Goal: Task Accomplishment & Management: Manage account settings

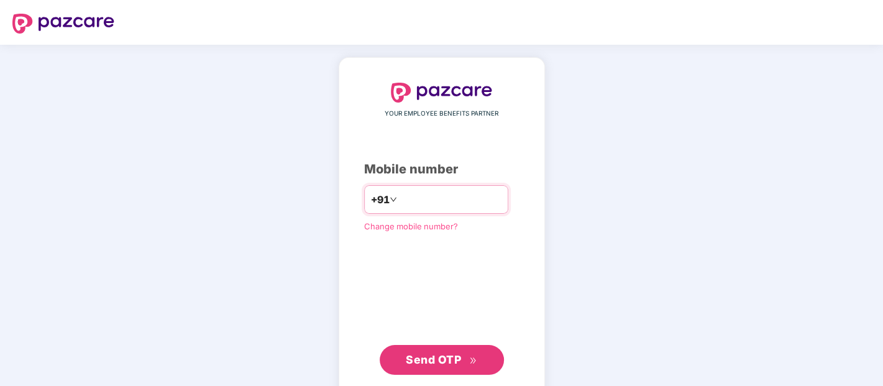
drag, startPoint x: 0, startPoint y: 0, endPoint x: 433, endPoint y: 200, distance: 476.5
click at [433, 200] on input "number" at bounding box center [451, 200] width 102 height 20
type input "**********"
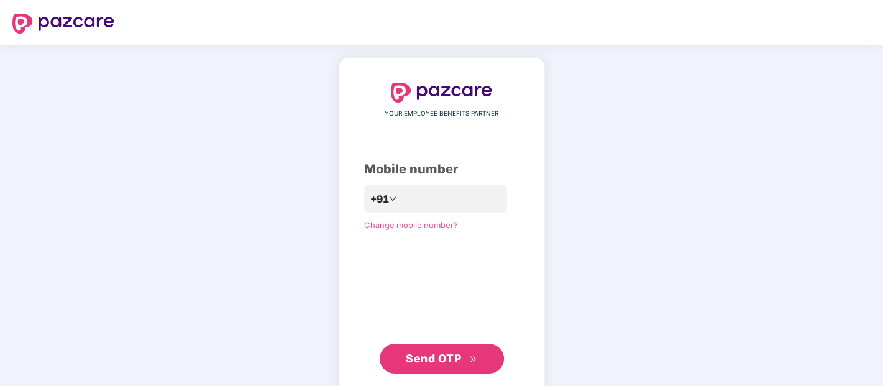
click at [453, 338] on div "**********" at bounding box center [441, 228] width 155 height 291
click at [453, 351] on span "Send OTP" at bounding box center [441, 358] width 71 height 17
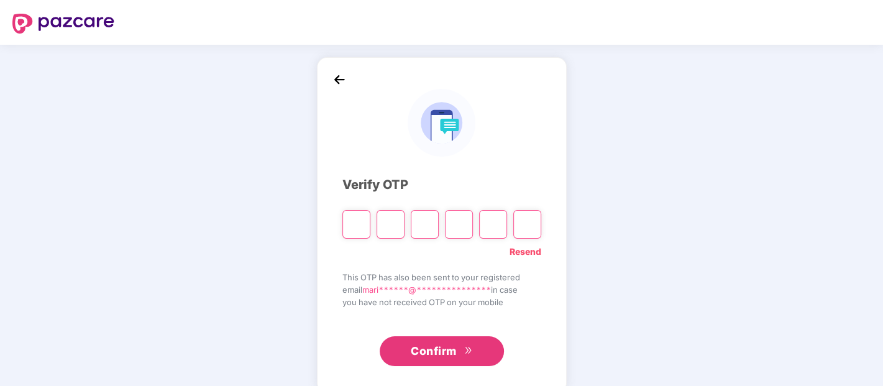
type input "*"
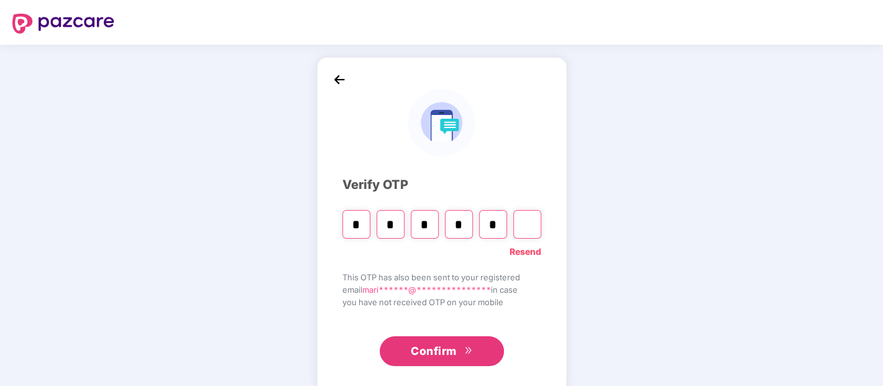
type input "*"
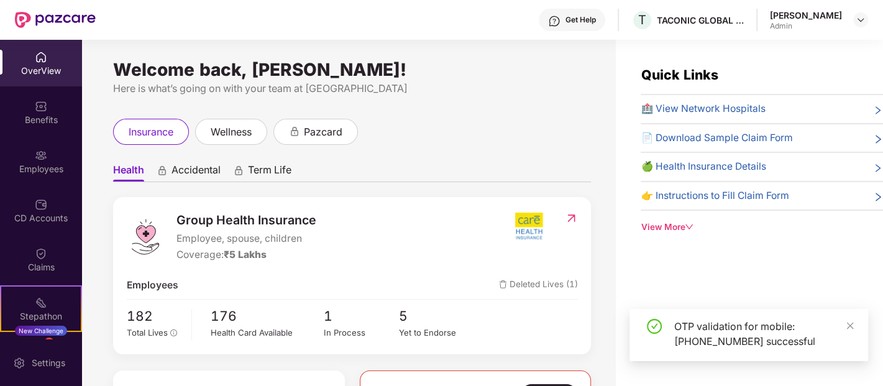
click at [856, 327] on div "OTP validation for mobile: +917019895083 successful" at bounding box center [749, 335] width 239 height 52
click at [42, 152] on img at bounding box center [41, 155] width 12 height 12
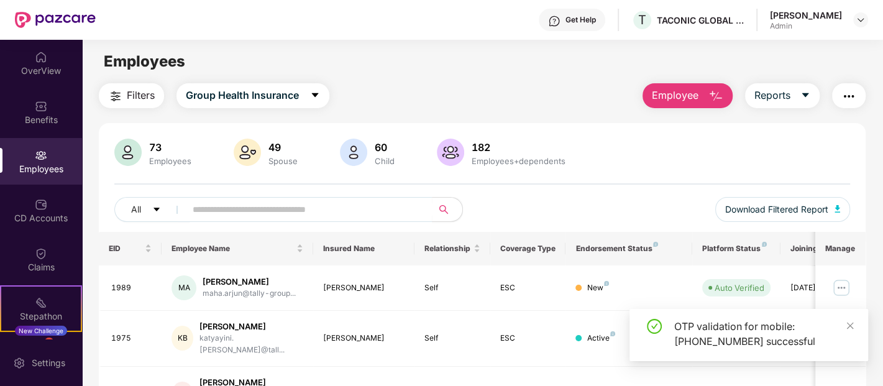
click at [684, 93] on span "Employee" at bounding box center [675, 96] width 47 height 16
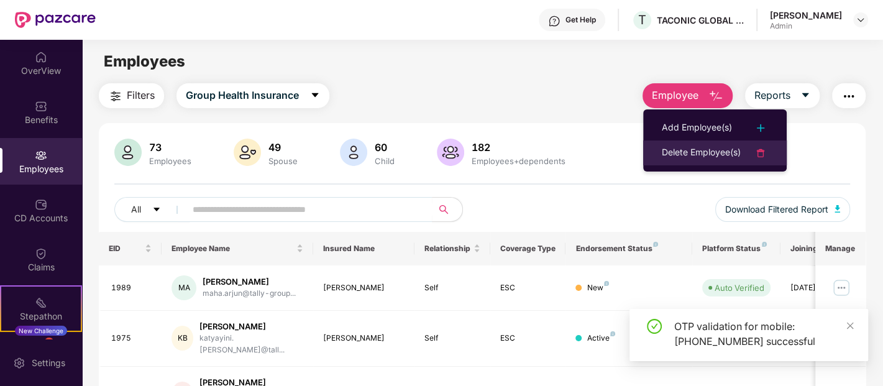
click at [691, 151] on div "Delete Employee(s)" at bounding box center [701, 152] width 79 height 15
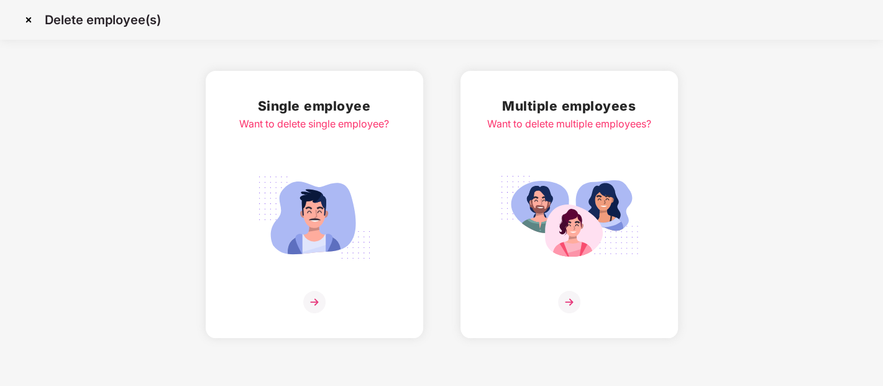
click at [322, 119] on div "Want to delete single employee?" at bounding box center [314, 124] width 150 height 16
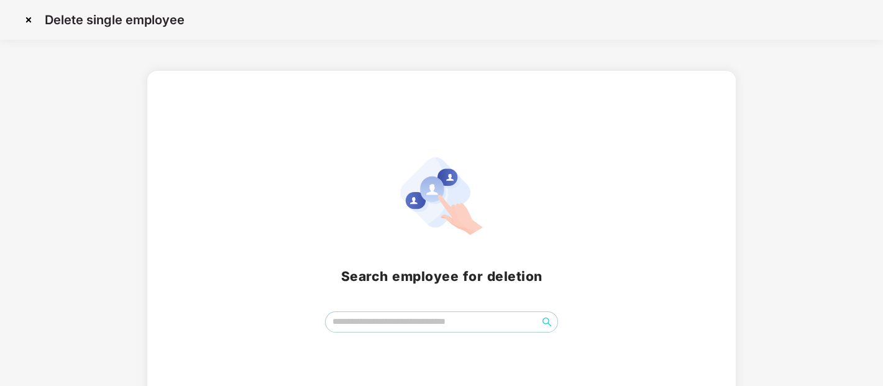
scroll to position [32, 0]
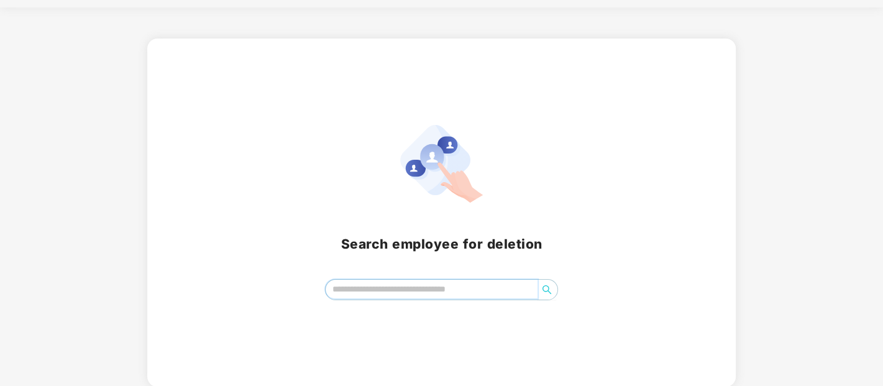
click at [449, 288] on input "search" at bounding box center [432, 289] width 212 height 19
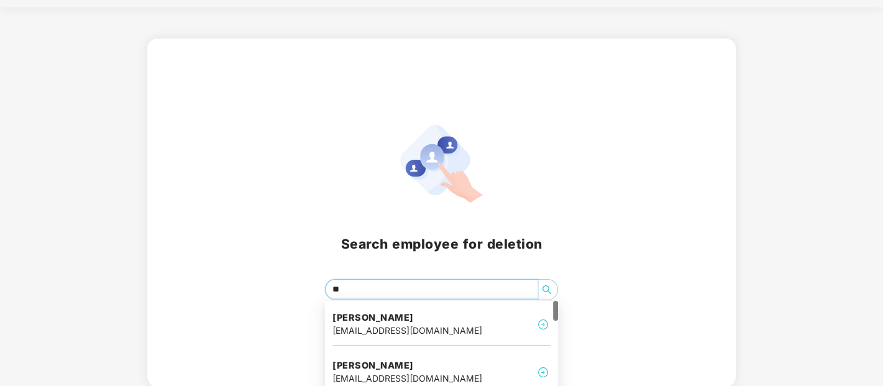
type input "***"
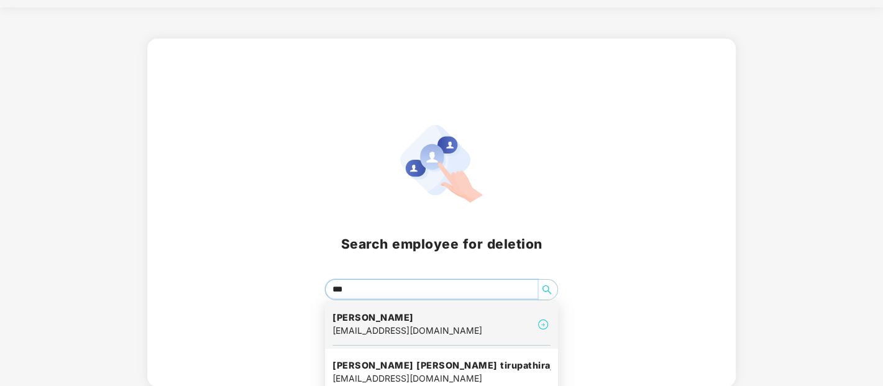
click at [446, 320] on h4 "Satish Nanajala" at bounding box center [408, 317] width 150 height 12
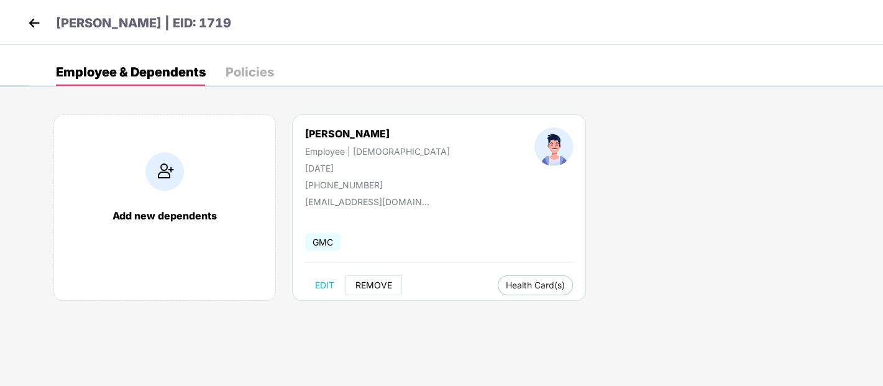
click at [382, 283] on span "REMOVE" at bounding box center [374, 285] width 37 height 10
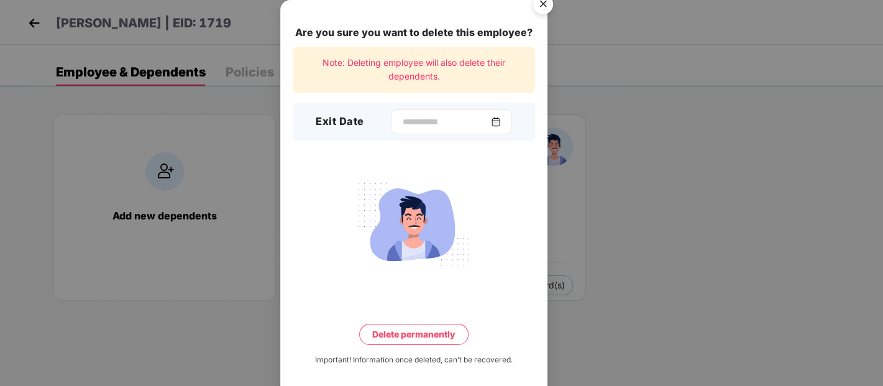
click at [501, 119] on img at bounding box center [496, 122] width 10 height 10
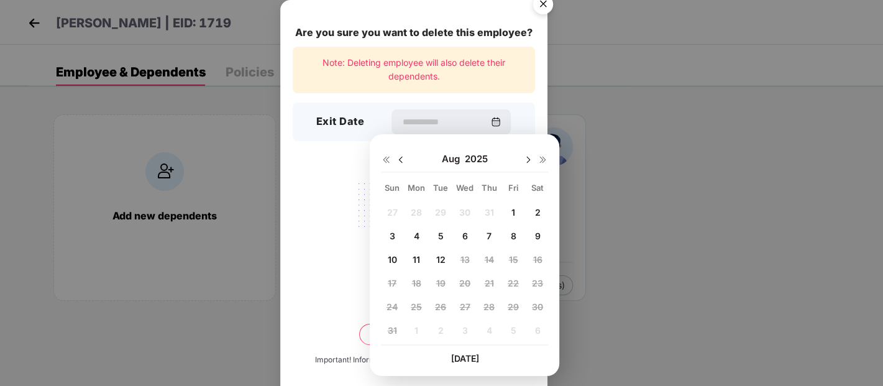
click at [514, 231] on span "8" at bounding box center [513, 236] width 6 height 11
type input "**********"
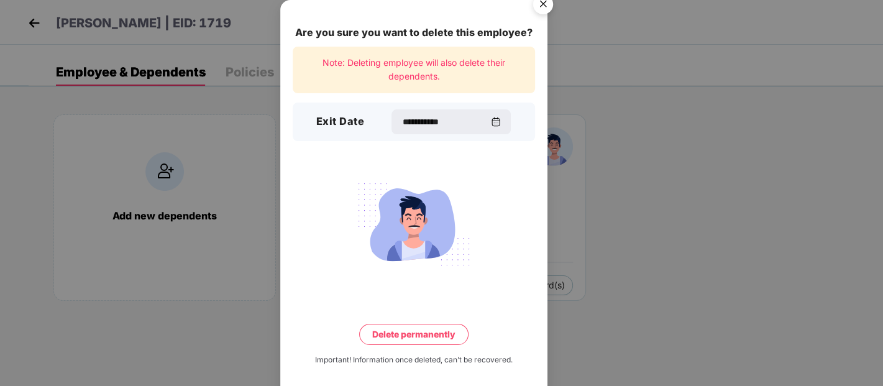
click at [436, 334] on button "Delete permanently" at bounding box center [413, 334] width 109 height 21
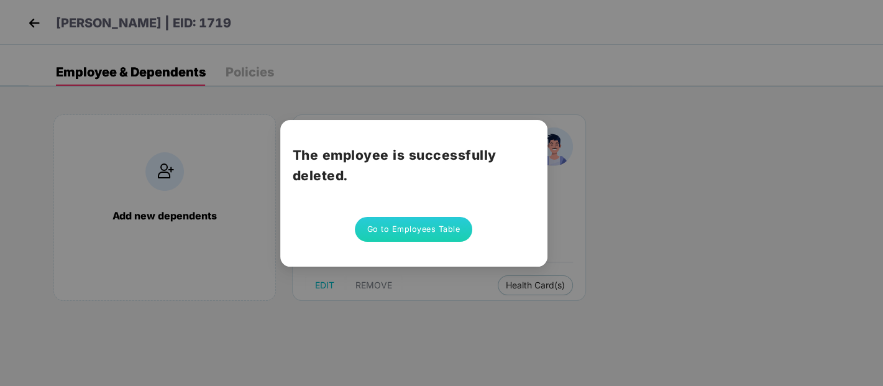
click at [440, 233] on button "Go to Employees Table" at bounding box center [414, 229] width 118 height 25
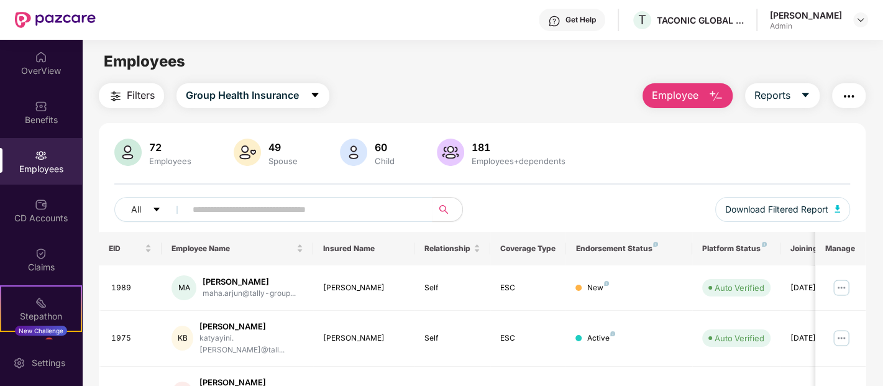
click at [375, 154] on div "60 Child" at bounding box center [385, 153] width 30 height 26
click at [360, 157] on img at bounding box center [353, 152] width 27 height 27
click at [269, 195] on div "72 Employees 49 Spouse 60 Child 181 Employees+dependents All Download Filtered …" at bounding box center [482, 185] width 767 height 93
click at [268, 209] on input "text" at bounding box center [304, 209] width 223 height 19
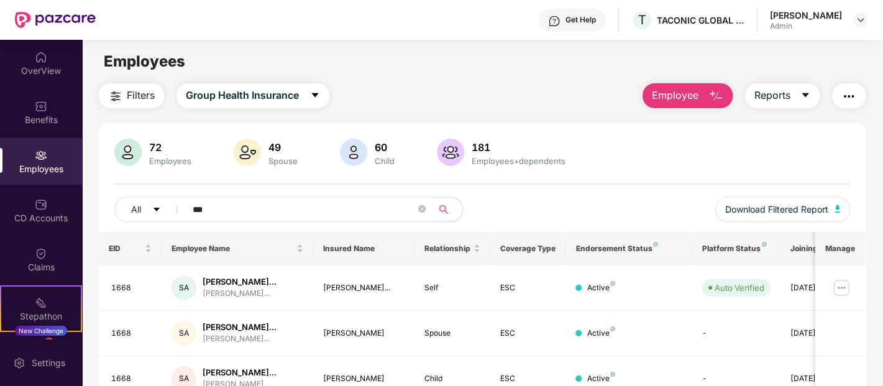
click at [239, 206] on input "***" at bounding box center [304, 209] width 223 height 19
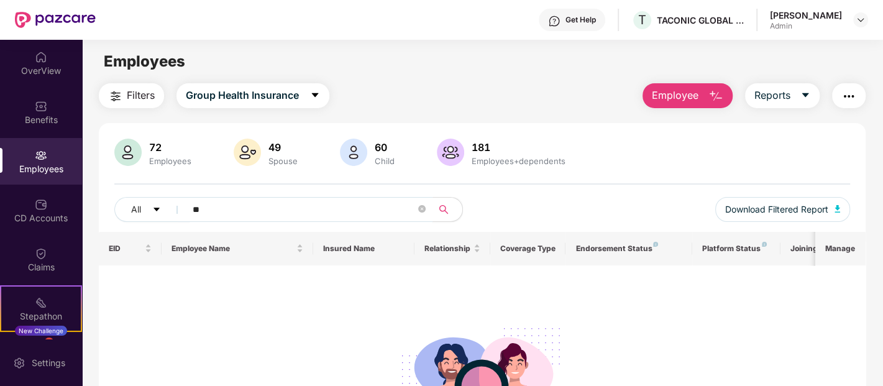
type input "*"
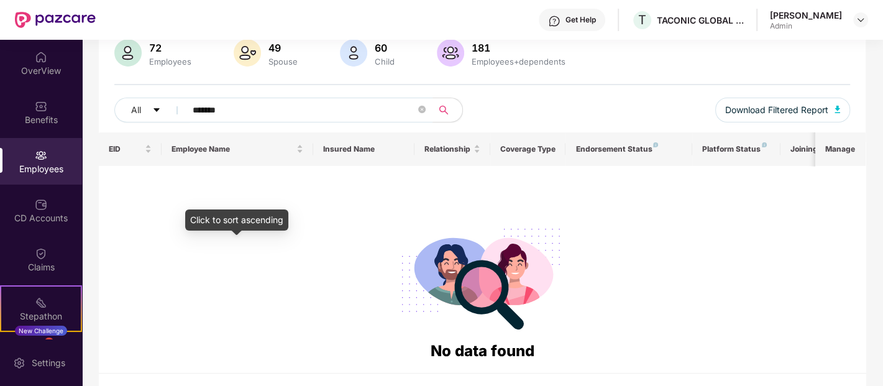
scroll to position [130, 0]
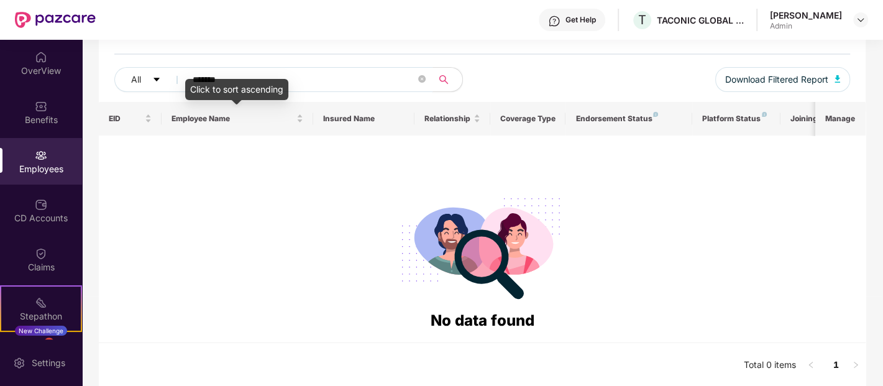
click at [203, 79] on div "Click to sort ascending" at bounding box center [236, 89] width 103 height 21
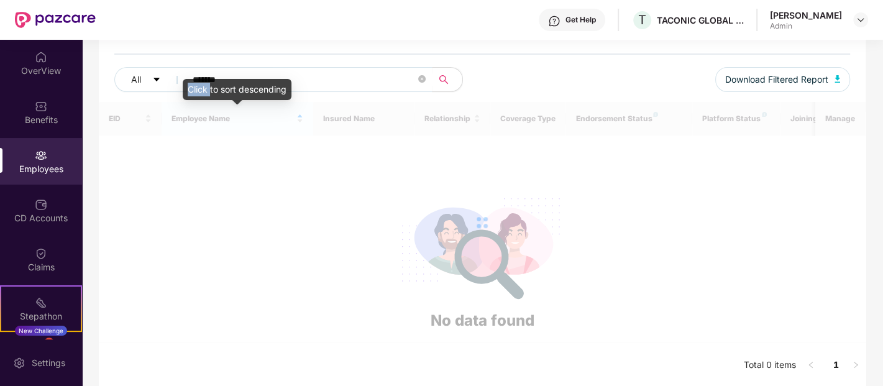
click at [203, 79] on div "Click to sort descending" at bounding box center [237, 89] width 109 height 21
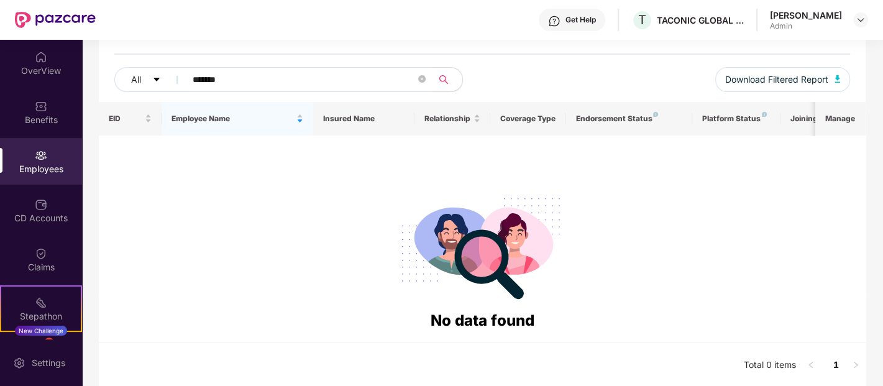
click at [282, 71] on input "*******" at bounding box center [304, 79] width 223 height 19
drag, startPoint x: 220, startPoint y: 80, endPoint x: 114, endPoint y: 81, distance: 106.3
click at [114, 81] on div "All *******" at bounding box center [298, 79] width 368 height 25
paste input "text"
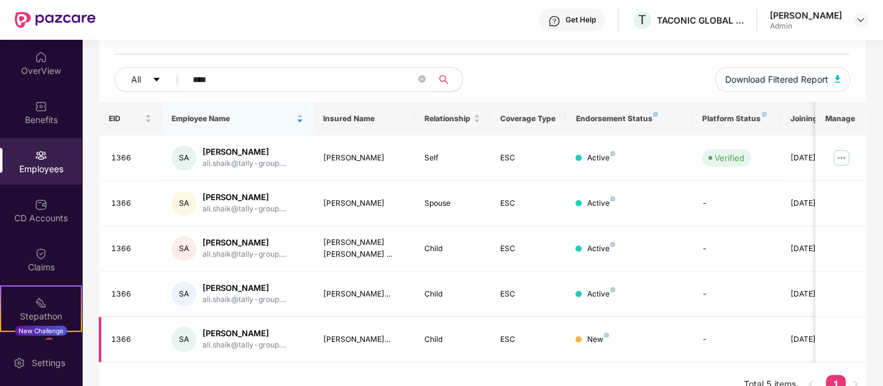
scroll to position [149, 0]
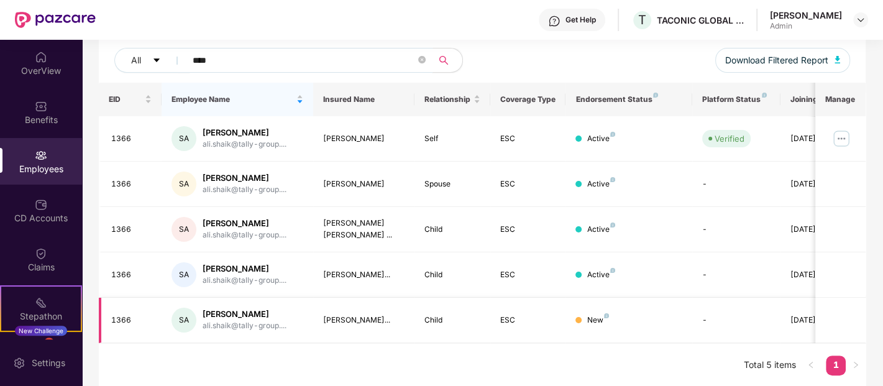
type input "****"
click at [220, 308] on div "Shaik Ali" at bounding box center [245, 314] width 84 height 12
click at [211, 313] on div "Shaik Ali" at bounding box center [245, 314] width 84 height 12
click at [117, 320] on div "1366" at bounding box center [131, 321] width 41 height 12
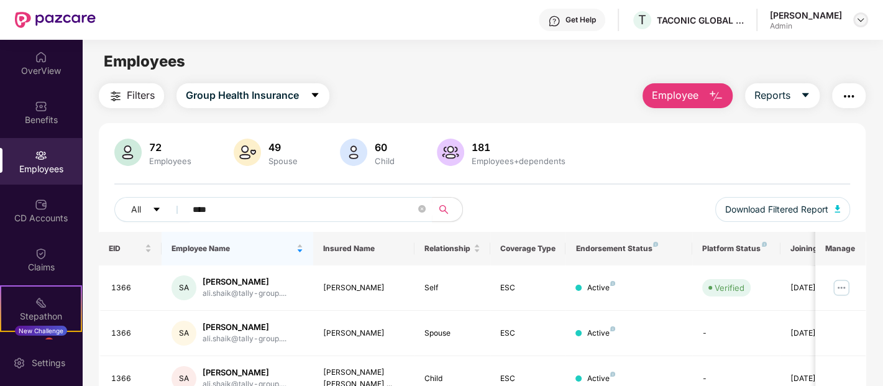
click at [860, 20] on img at bounding box center [861, 20] width 10 height 10
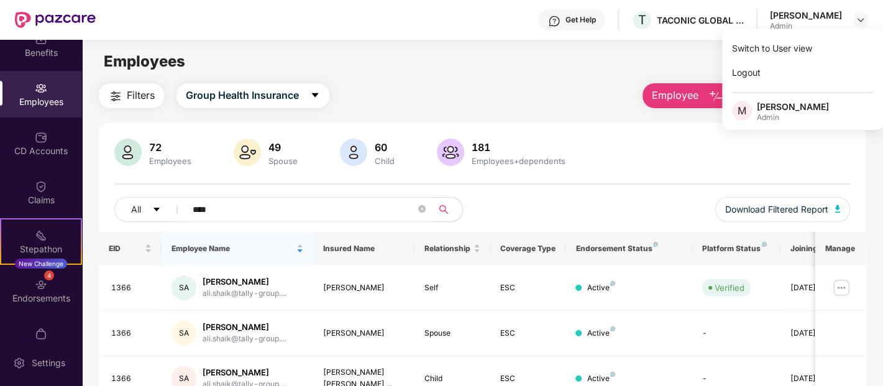
scroll to position [138, 0]
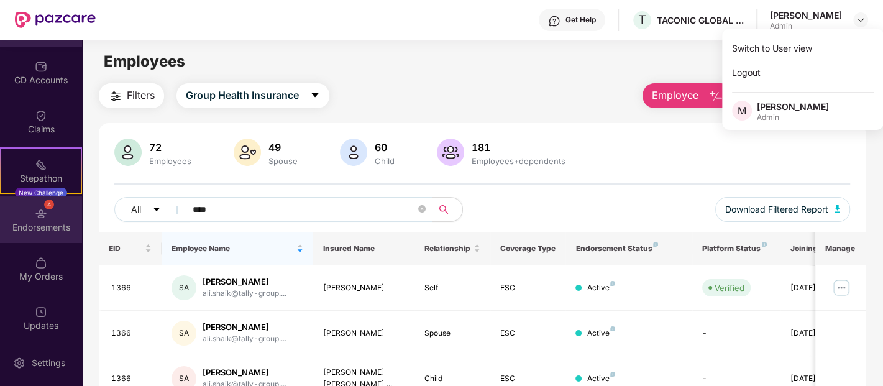
click at [47, 228] on div "Endorsements" at bounding box center [41, 227] width 82 height 12
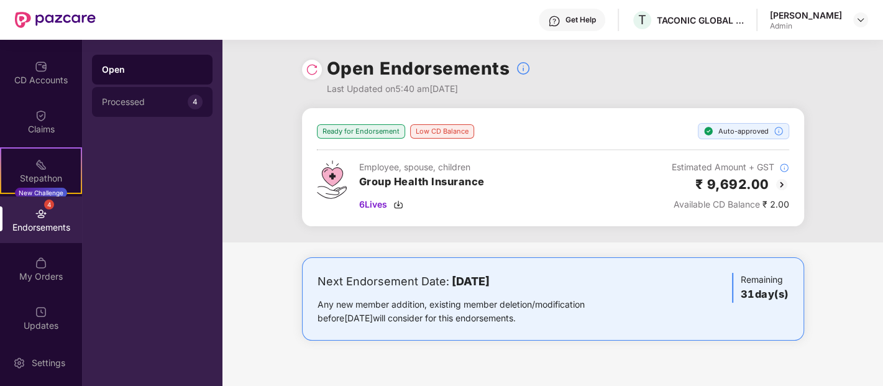
click at [157, 109] on div "Processed 4" at bounding box center [152, 102] width 121 height 30
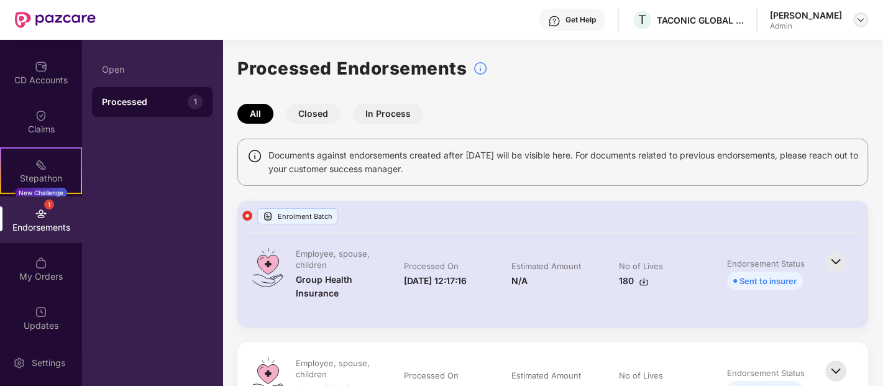
click at [863, 22] on img at bounding box center [861, 20] width 10 height 10
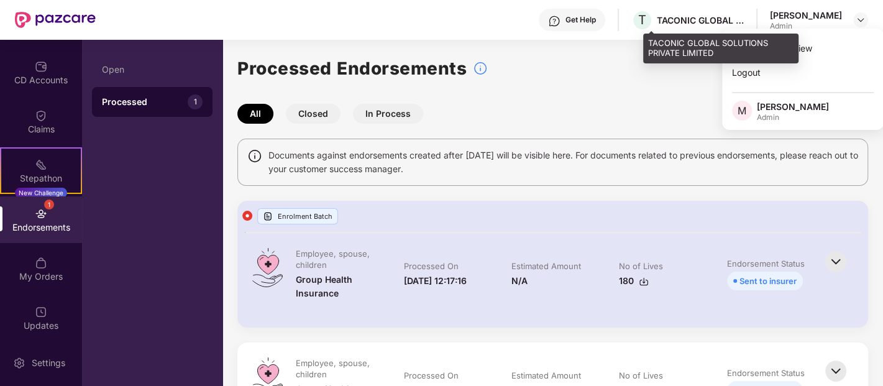
click at [729, 17] on div "TACONIC GLOBAL SOLUTIONS PRIVATE LIMITED" at bounding box center [700, 20] width 87 height 12
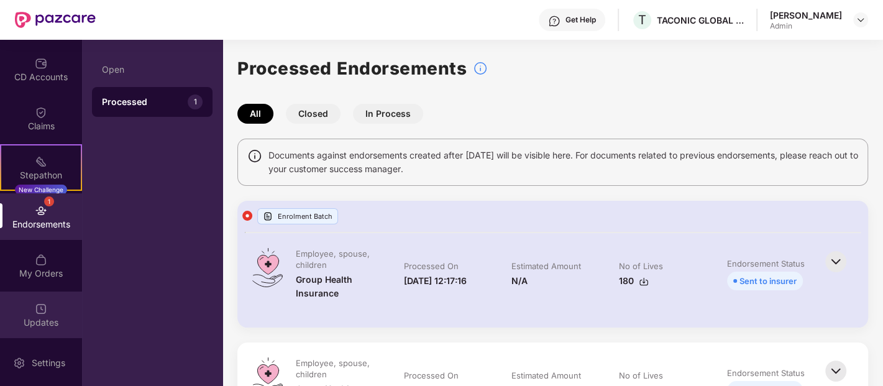
scroll to position [142, 0]
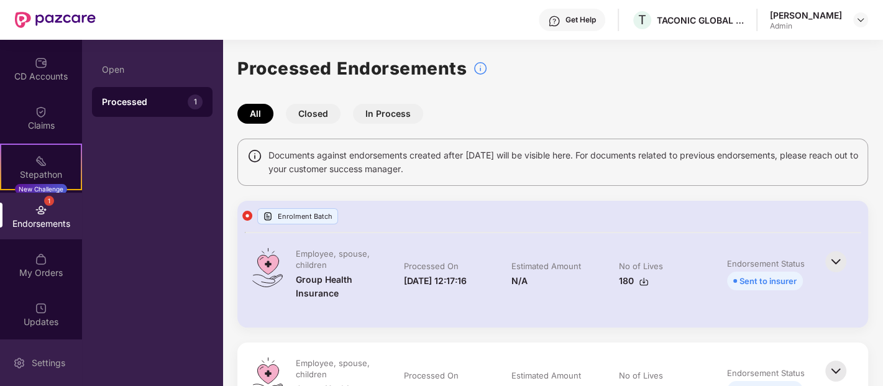
click at [53, 358] on div "Settings" at bounding box center [48, 363] width 41 height 12
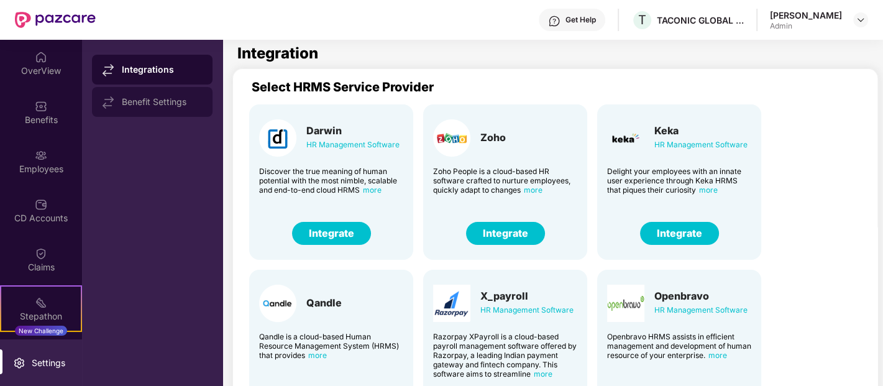
click at [159, 103] on div "Benefit Settings" at bounding box center [162, 102] width 81 height 10
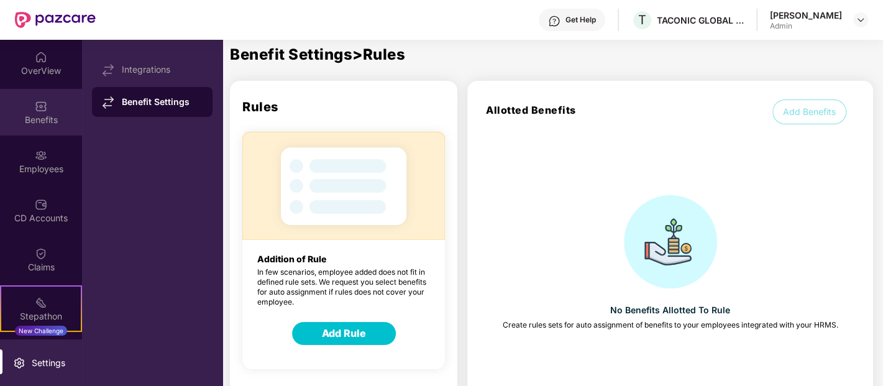
click at [37, 112] on div "Benefits" at bounding box center [41, 112] width 82 height 47
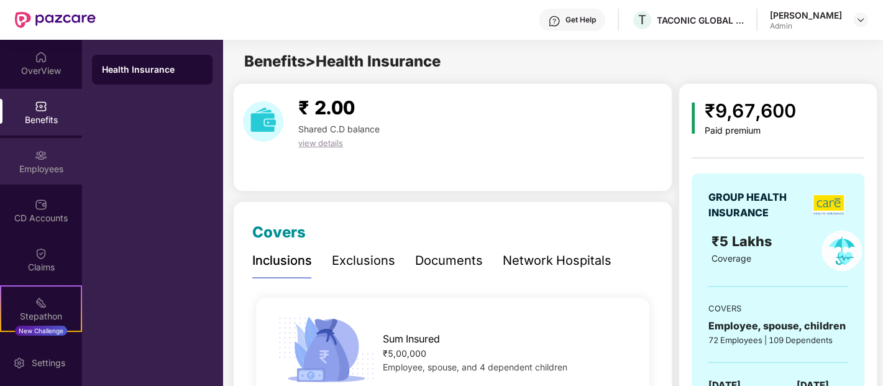
click at [37, 171] on div "Employees" at bounding box center [41, 169] width 82 height 12
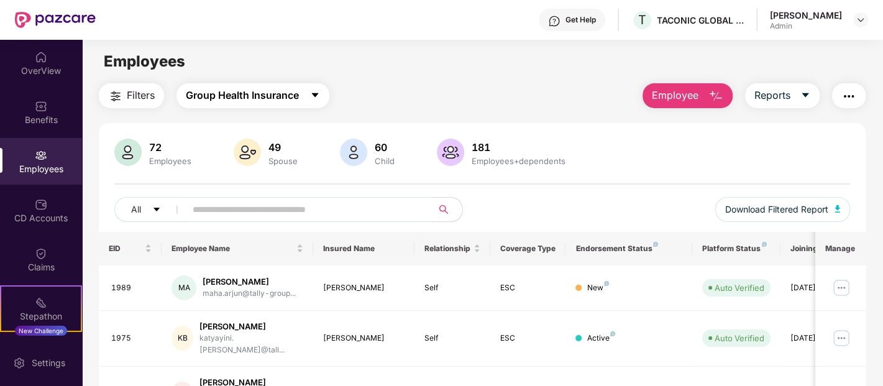
click at [308, 96] on button "Group Health Insurance" at bounding box center [253, 95] width 153 height 25
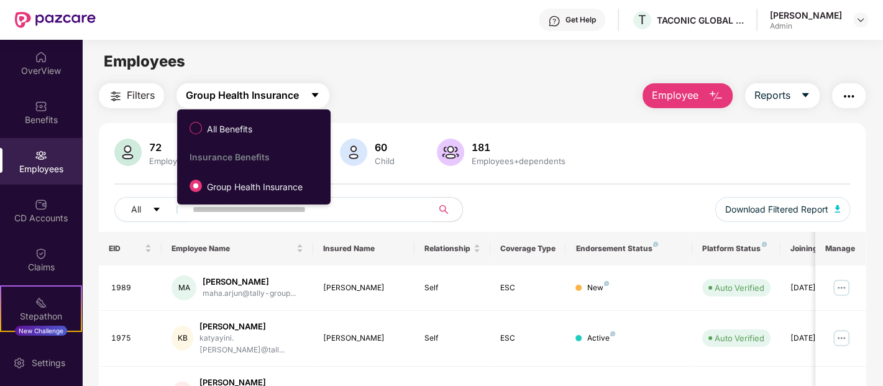
click at [308, 96] on button "Group Health Insurance" at bounding box center [253, 95] width 153 height 25
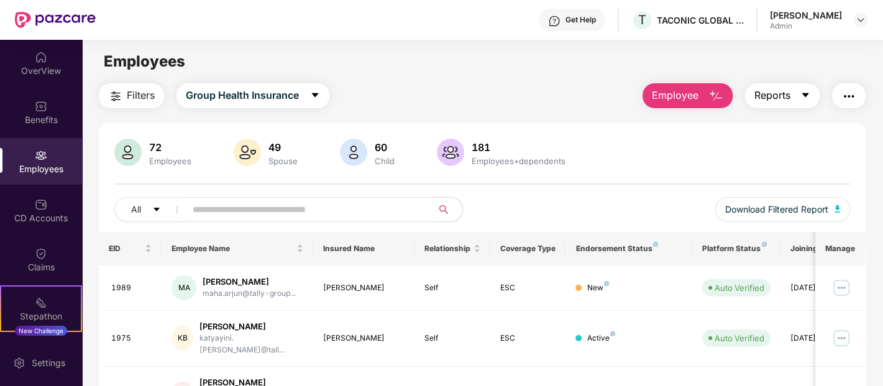
click at [780, 92] on span "Reports" at bounding box center [773, 96] width 36 height 16
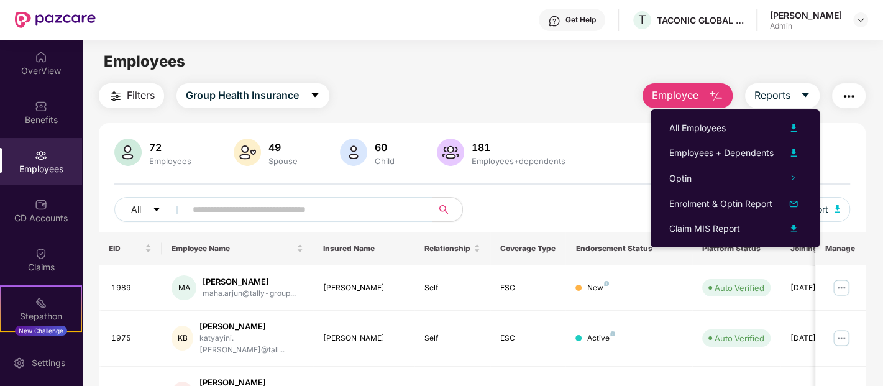
click at [854, 93] on img "button" at bounding box center [849, 96] width 15 height 15
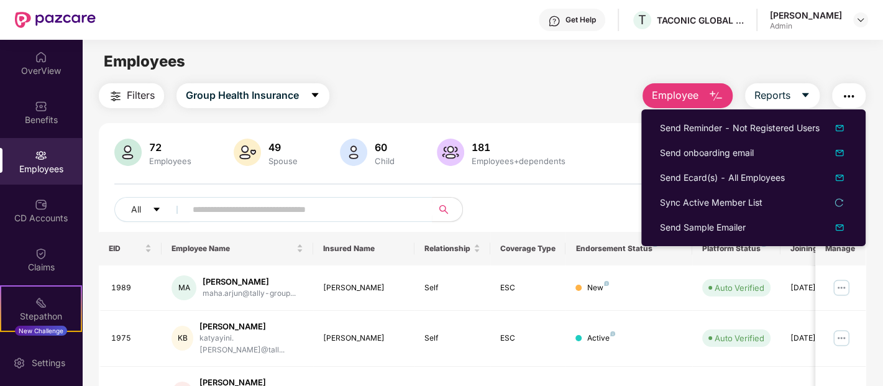
click at [505, 88] on div "Filters Group Health Insurance Employee Reports" at bounding box center [482, 95] width 767 height 25
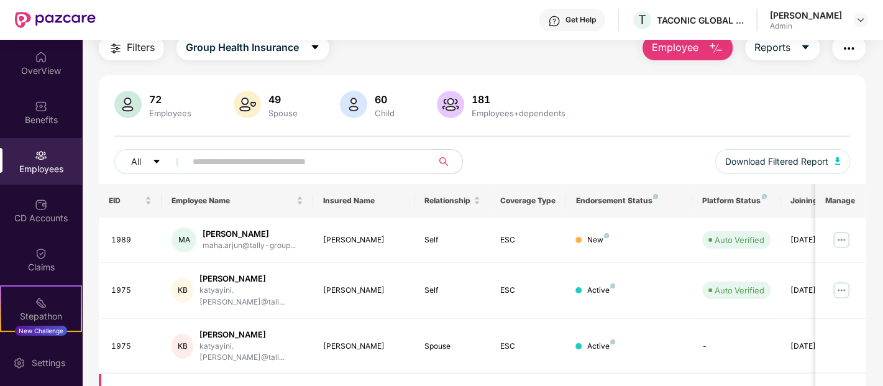
scroll to position [69, 0]
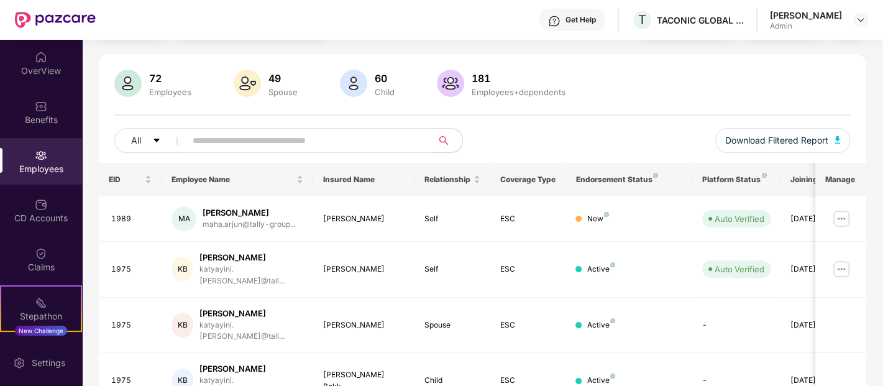
click at [552, 113] on div "72 Employees 49 Spouse 60 Child 181 Employees+dependents All Download Filtered …" at bounding box center [482, 116] width 767 height 93
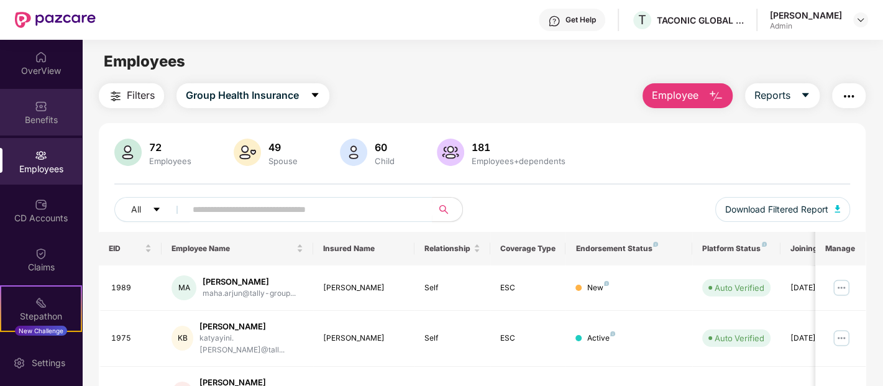
click at [48, 111] on div "Benefits" at bounding box center [41, 112] width 82 height 47
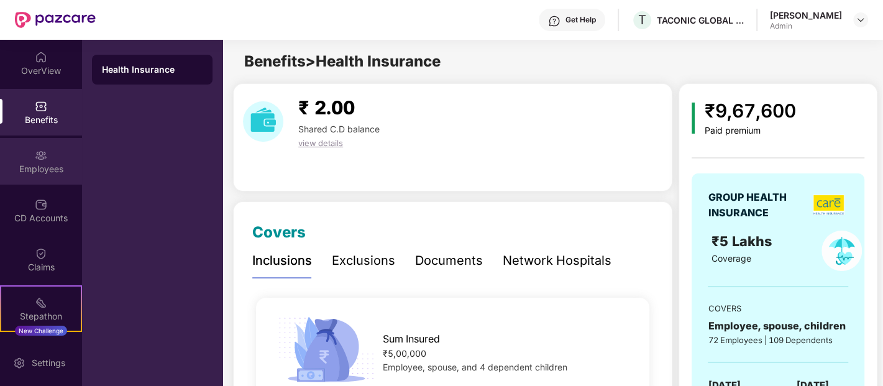
click at [55, 159] on div "Employees" at bounding box center [41, 161] width 82 height 47
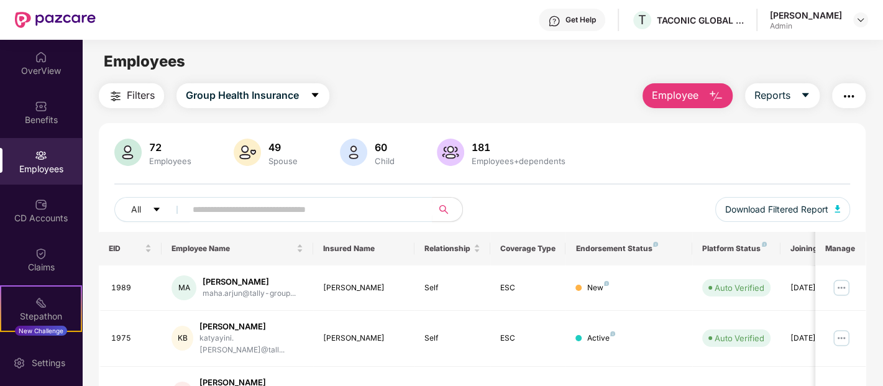
click at [719, 98] on img "button" at bounding box center [716, 96] width 15 height 15
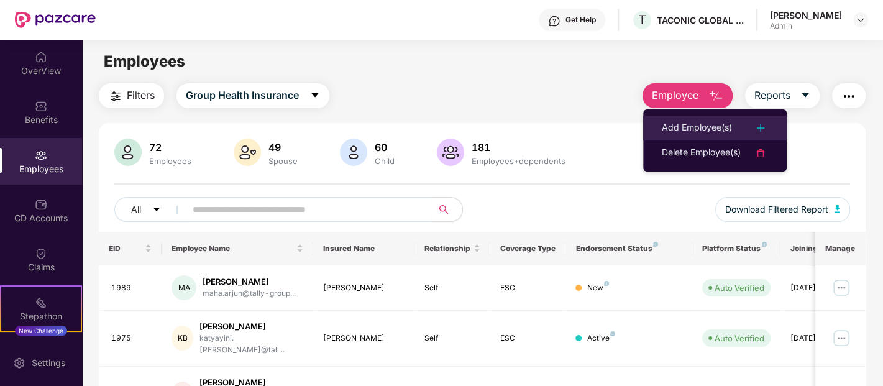
click at [719, 125] on div "Add Employee(s)" at bounding box center [697, 128] width 70 height 15
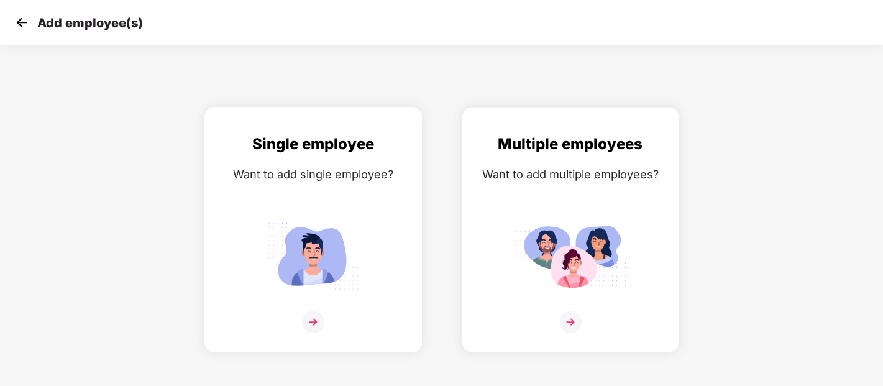
click at [333, 141] on div "Single employee" at bounding box center [313, 144] width 191 height 24
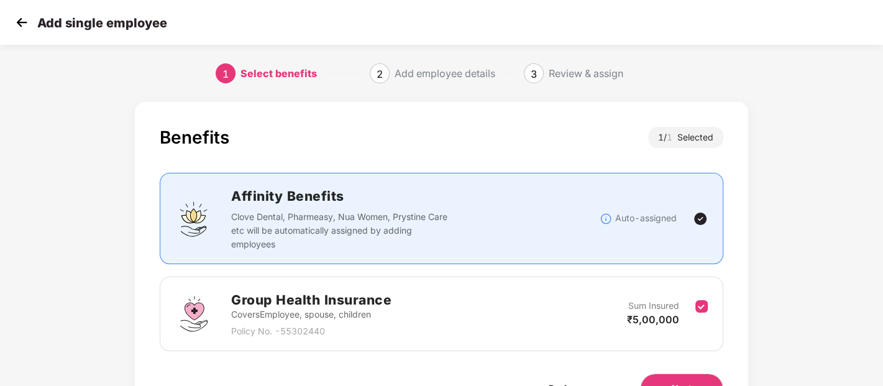
scroll to position [72, 0]
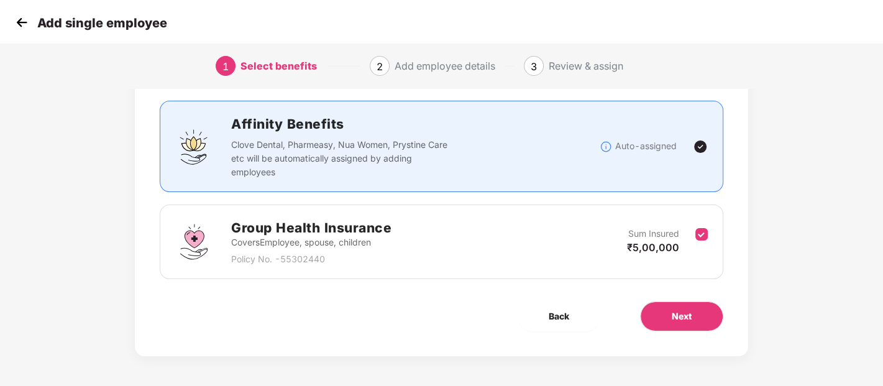
click at [485, 228] on div "Group Health Insurance Covers Employee, spouse, children Policy No. - 55302440 …" at bounding box center [441, 242] width 533 height 48
click at [498, 247] on div "Group Health Insurance Covers Employee, spouse, children Policy No. - 55302440 …" at bounding box center [441, 242] width 533 height 48
click at [529, 196] on div "Group Health Insurance Covers Employee, spouse, children Policy No. - 55302440 …" at bounding box center [442, 235] width 564 height 87
click at [670, 323] on button "Next" at bounding box center [681, 317] width 83 height 30
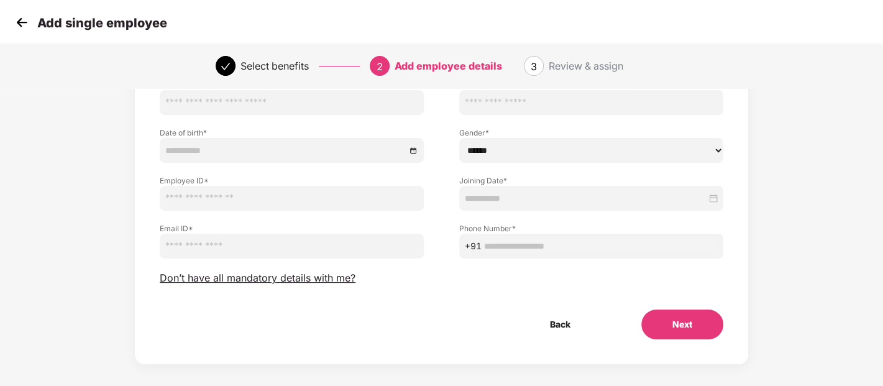
scroll to position [111, 0]
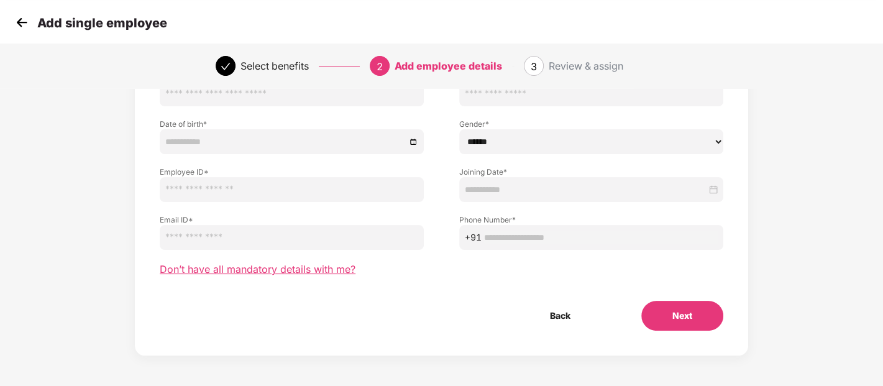
click at [323, 267] on span "Don’t have all mandatory details with me?" at bounding box center [258, 269] width 196 height 13
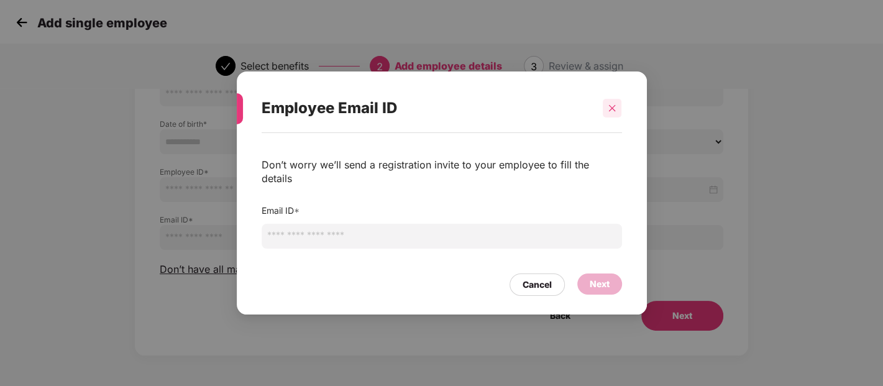
click at [620, 110] on div at bounding box center [612, 108] width 19 height 19
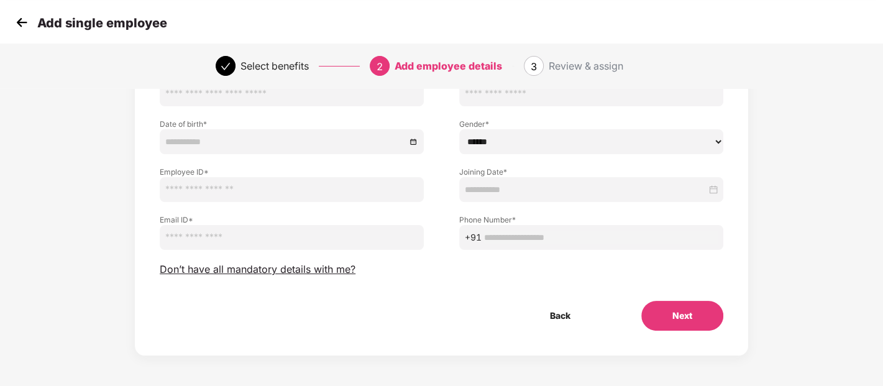
click at [690, 306] on button "Next" at bounding box center [683, 316] width 82 height 30
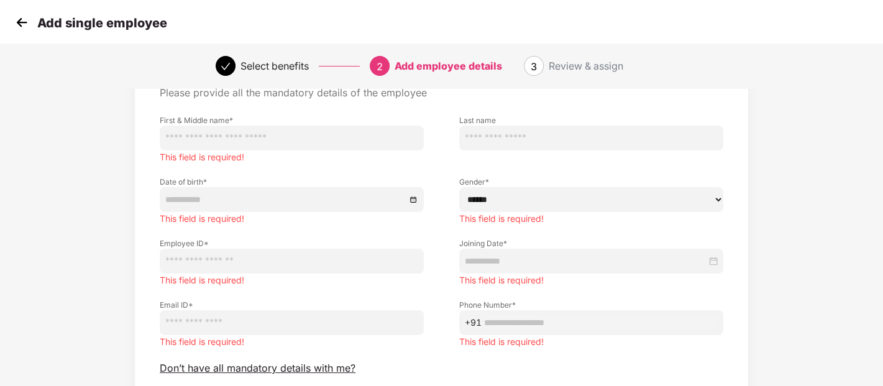
scroll to position [0, 0]
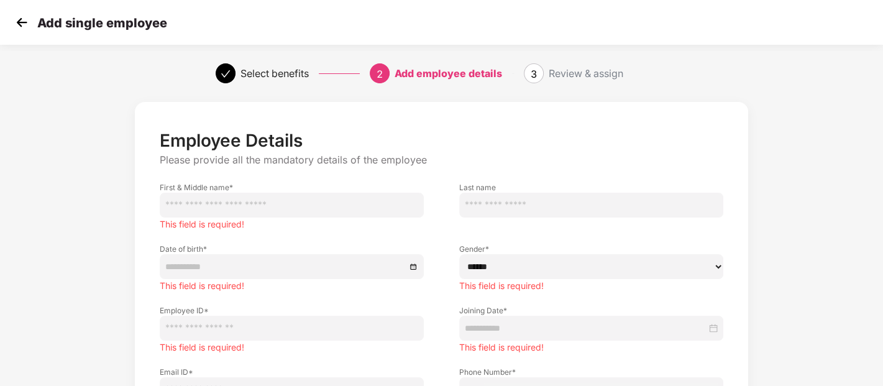
click at [598, 70] on div "Review & assign" at bounding box center [586, 73] width 75 height 20
click at [538, 77] on div "3" at bounding box center [534, 73] width 20 height 20
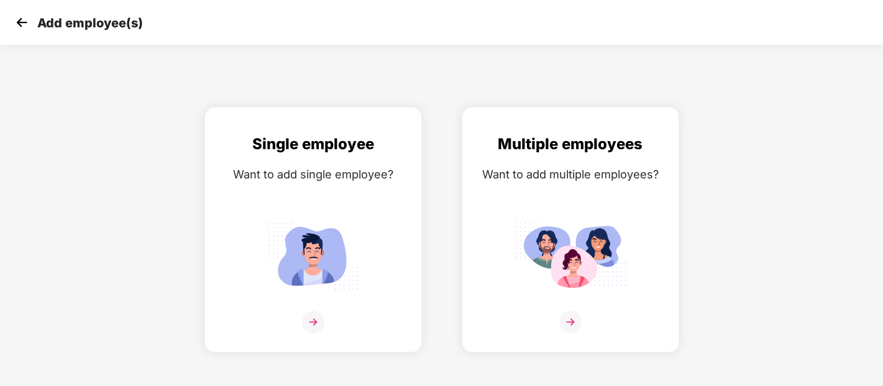
click at [14, 20] on img at bounding box center [21, 22] width 19 height 19
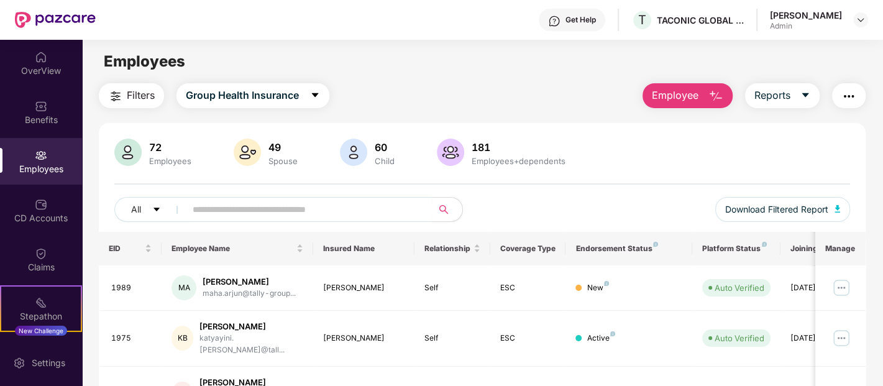
click at [857, 93] on button "button" at bounding box center [849, 95] width 34 height 25
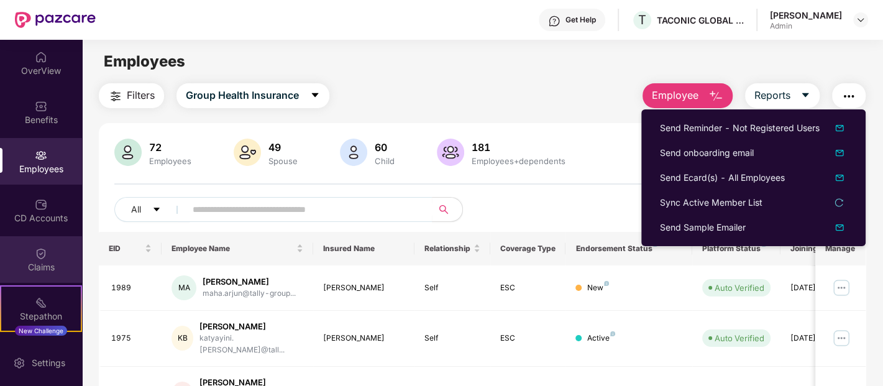
click at [35, 262] on div "Claims" at bounding box center [41, 267] width 82 height 12
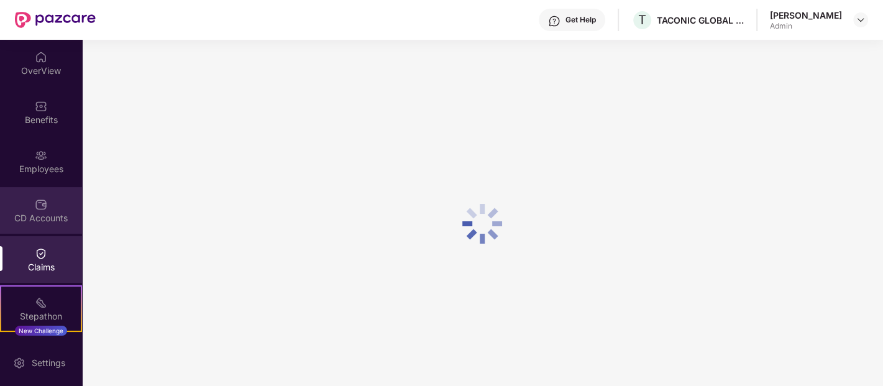
click at [39, 214] on div "CD Accounts" at bounding box center [41, 218] width 82 height 12
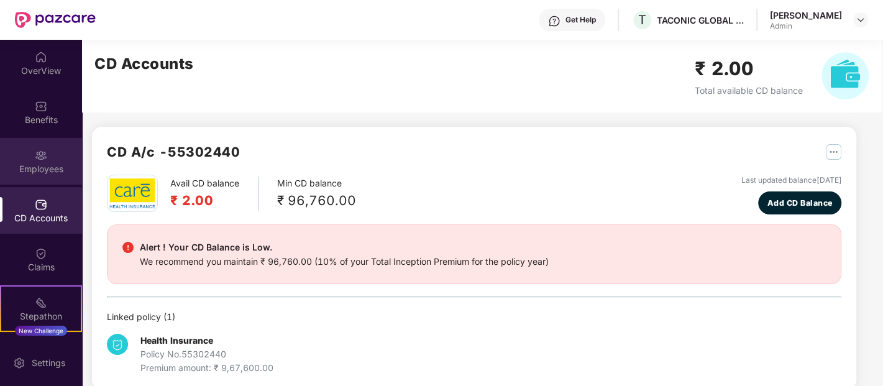
click at [45, 173] on div "Employees" at bounding box center [41, 169] width 82 height 12
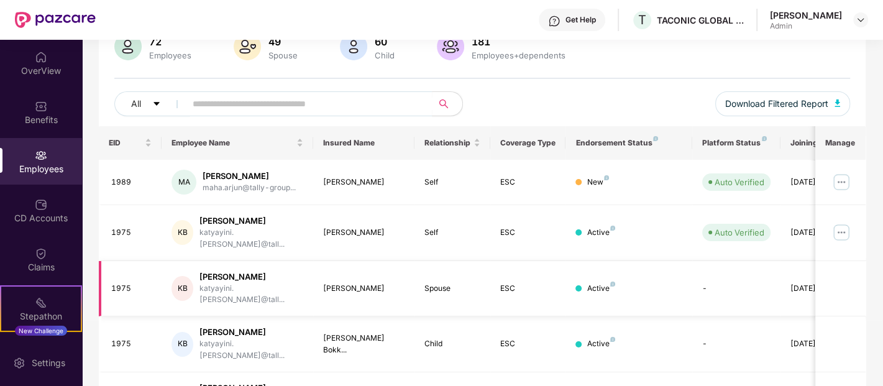
scroll to position [138, 0]
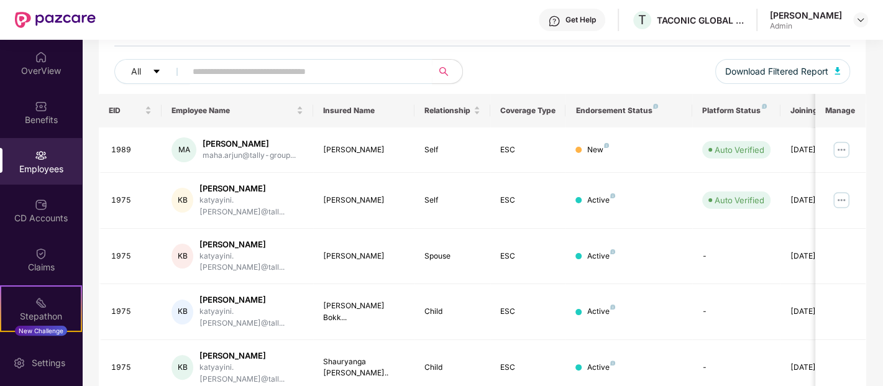
click at [565, 28] on div "Get Help" at bounding box center [572, 20] width 67 height 22
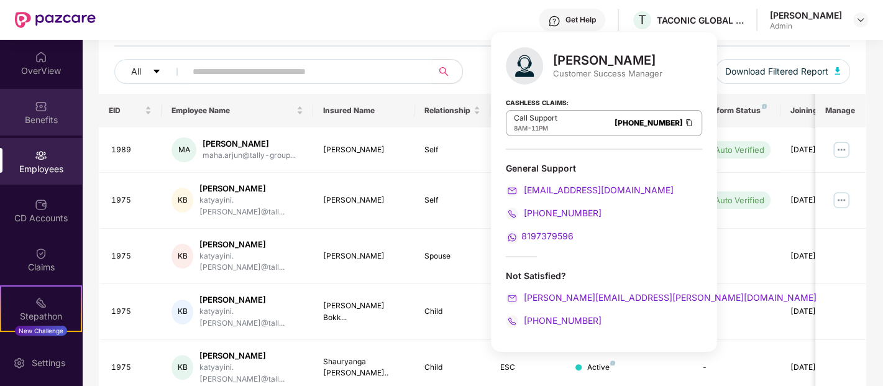
click at [32, 114] on div "Benefits" at bounding box center [41, 120] width 82 height 12
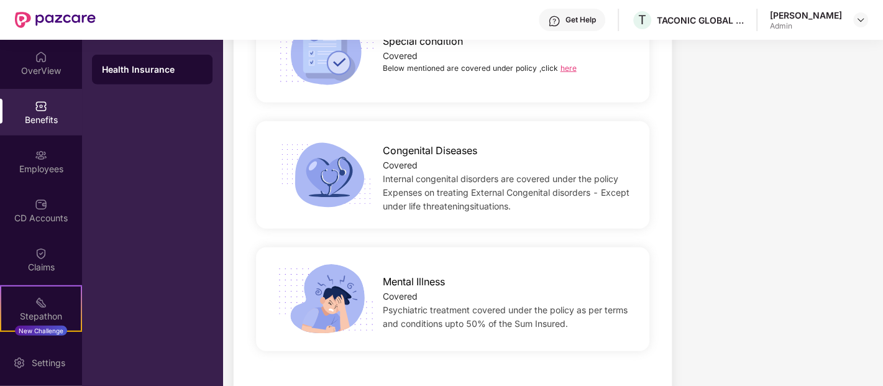
scroll to position [2398, 0]
